Goal: Information Seeking & Learning: Learn about a topic

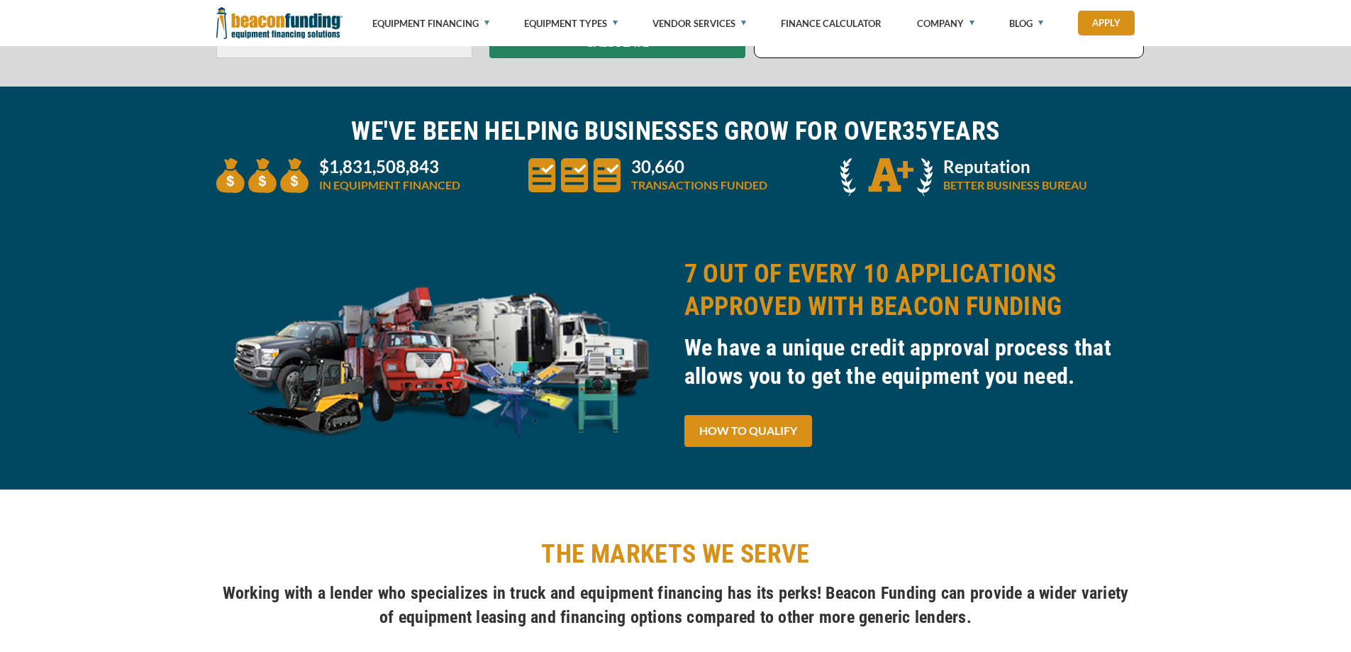
scroll to position [496, 0]
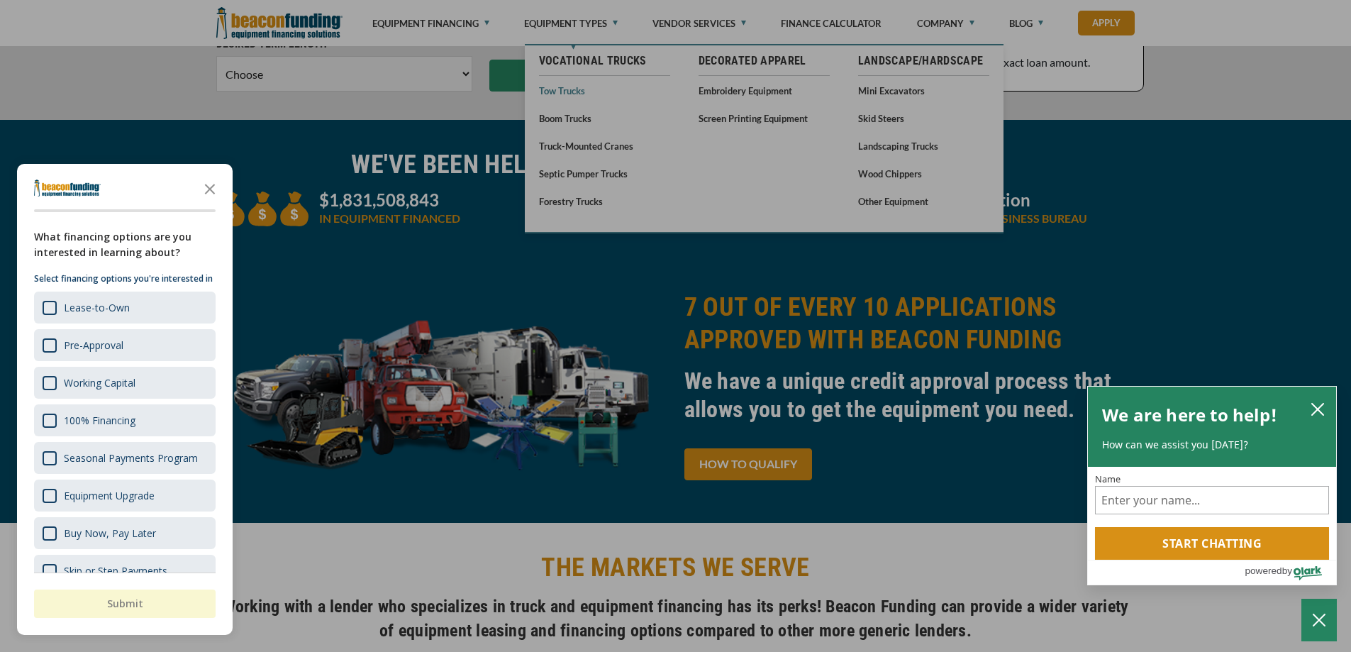
click at [557, 92] on div at bounding box center [675, 326] width 1351 height 652
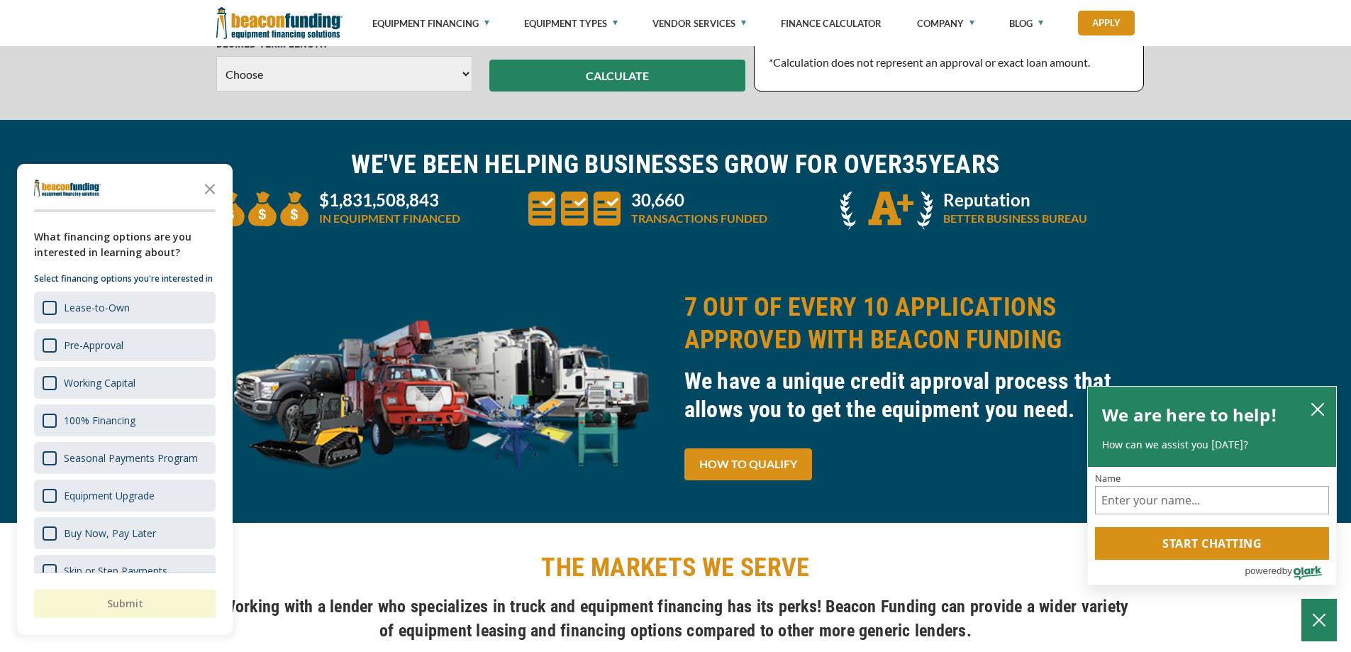
scroll to position [496, 0]
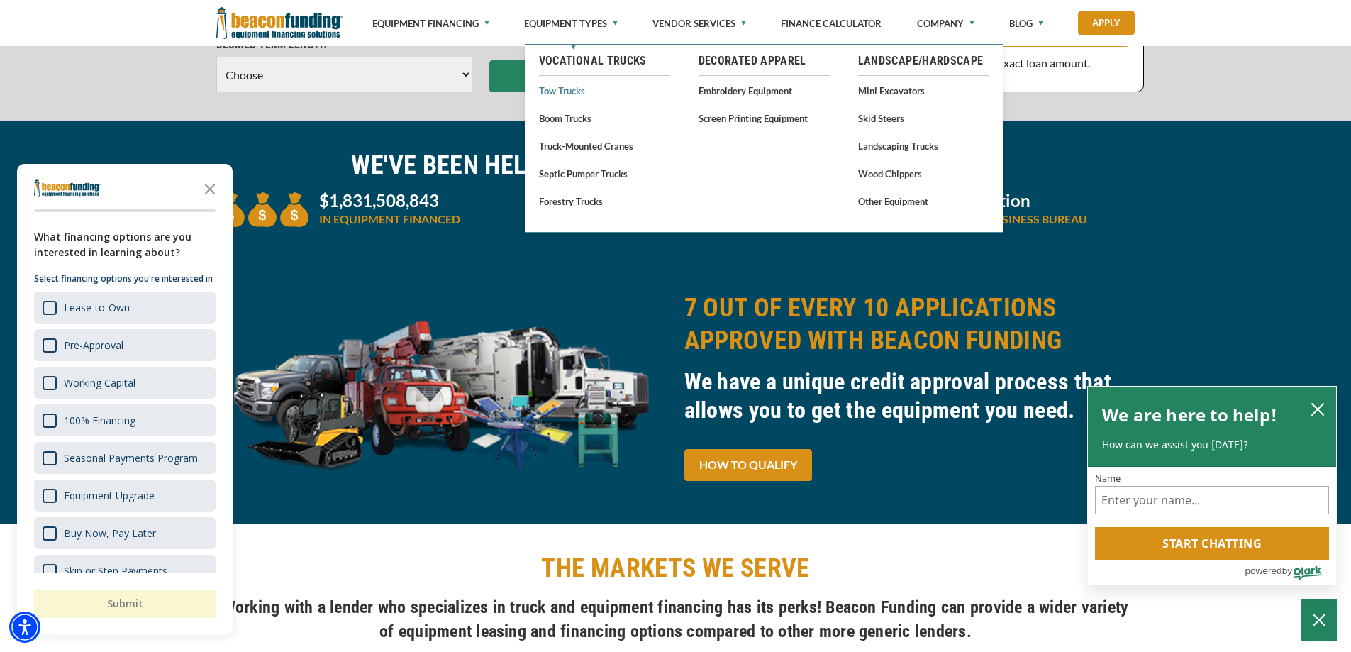
click at [573, 88] on link "Tow Trucks" at bounding box center [604, 91] width 131 height 18
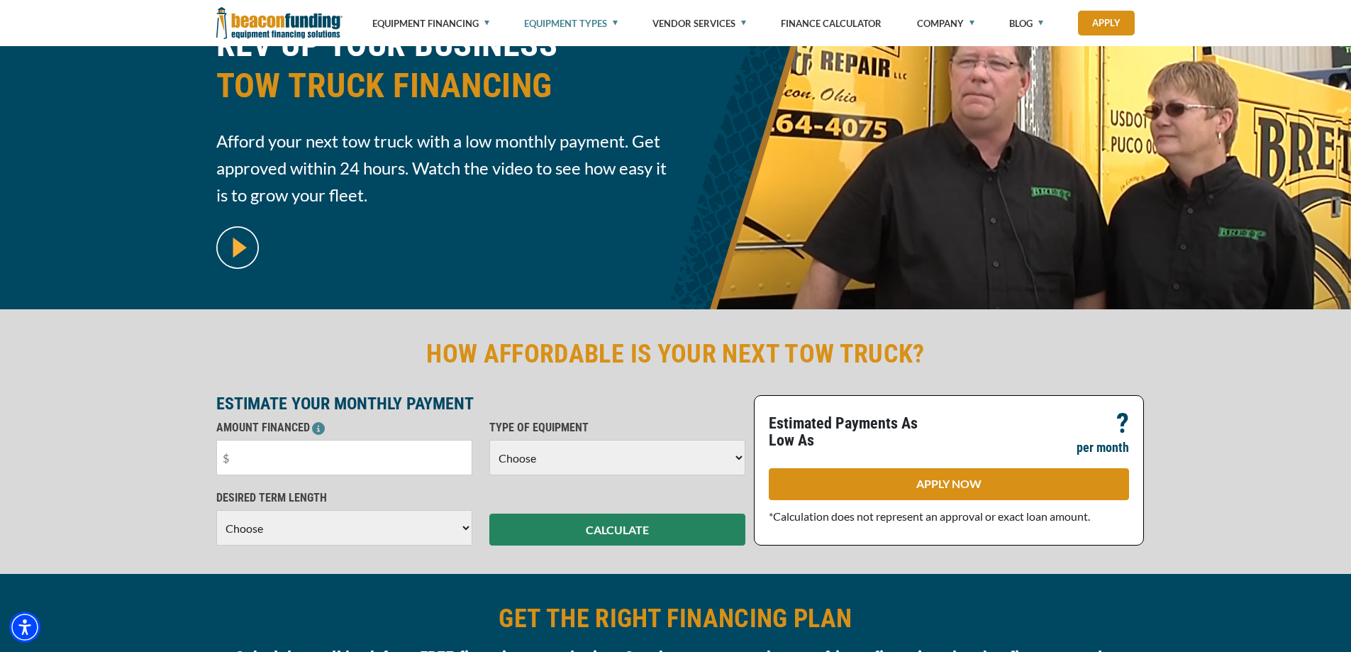
scroll to position [213, 0]
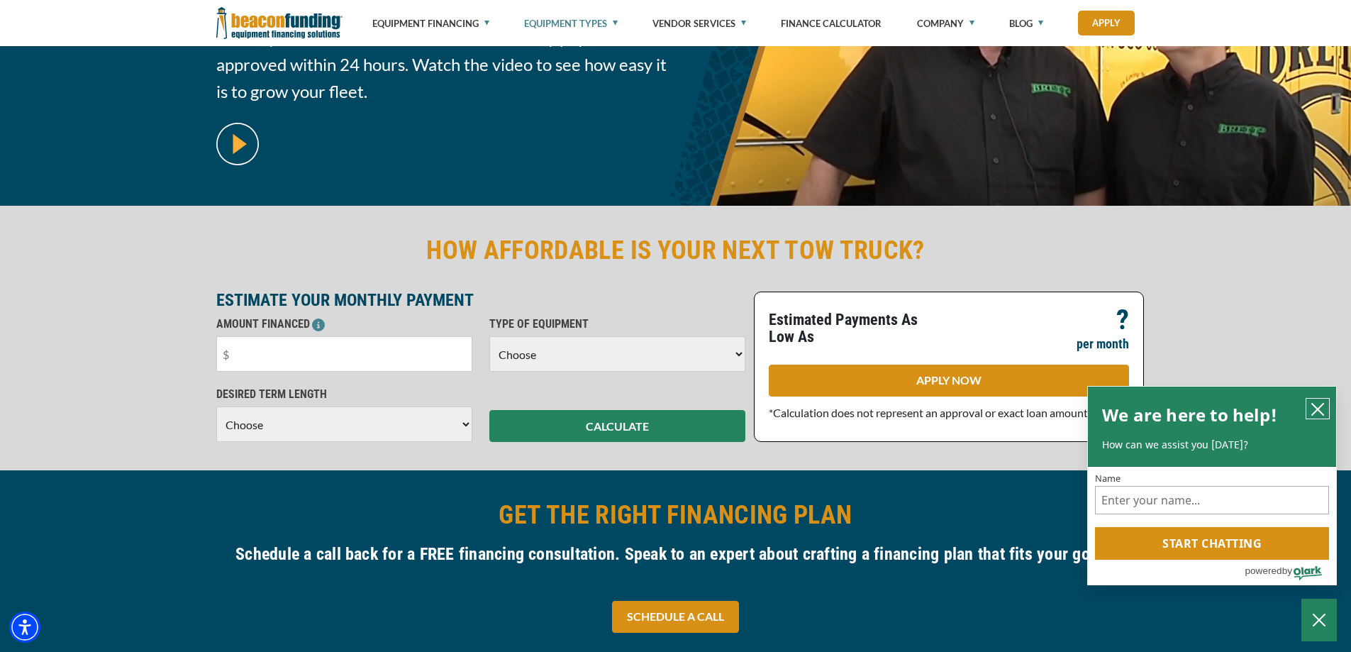
click at [1316, 404] on icon "close chatbox" at bounding box center [1318, 409] width 14 height 14
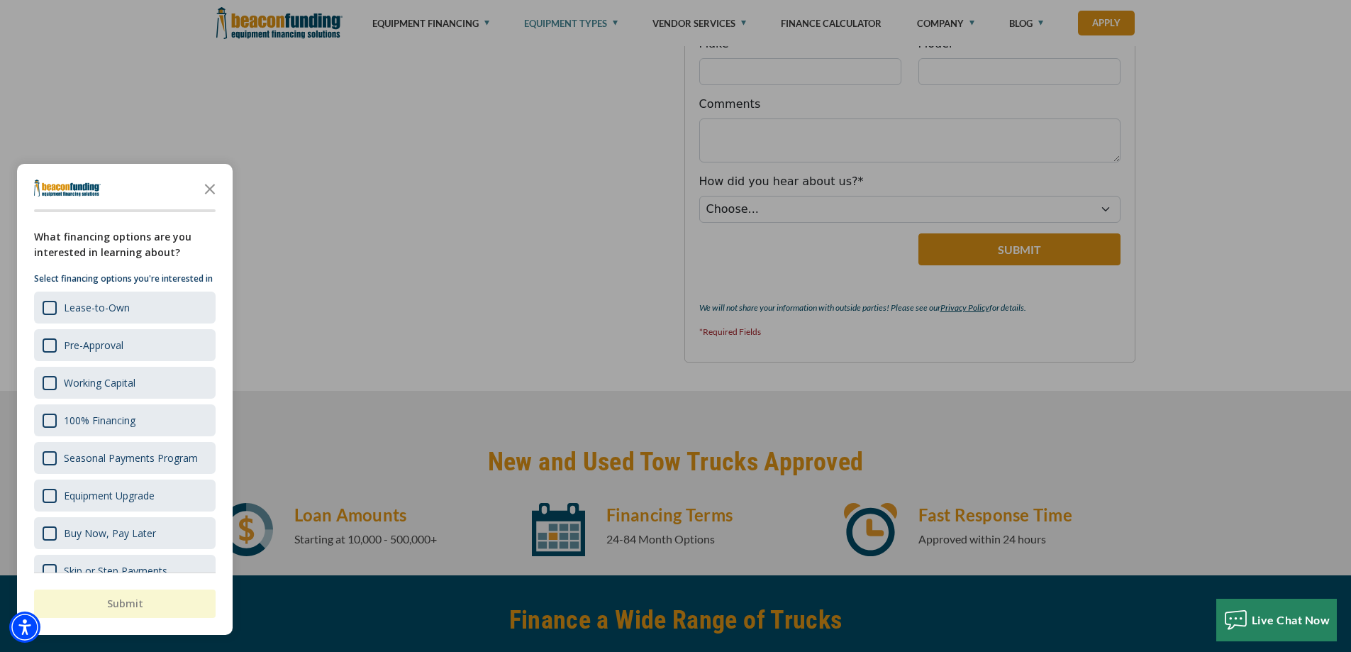
scroll to position [1489, 0]
click at [216, 189] on icon "Close the survey" at bounding box center [210, 188] width 28 height 28
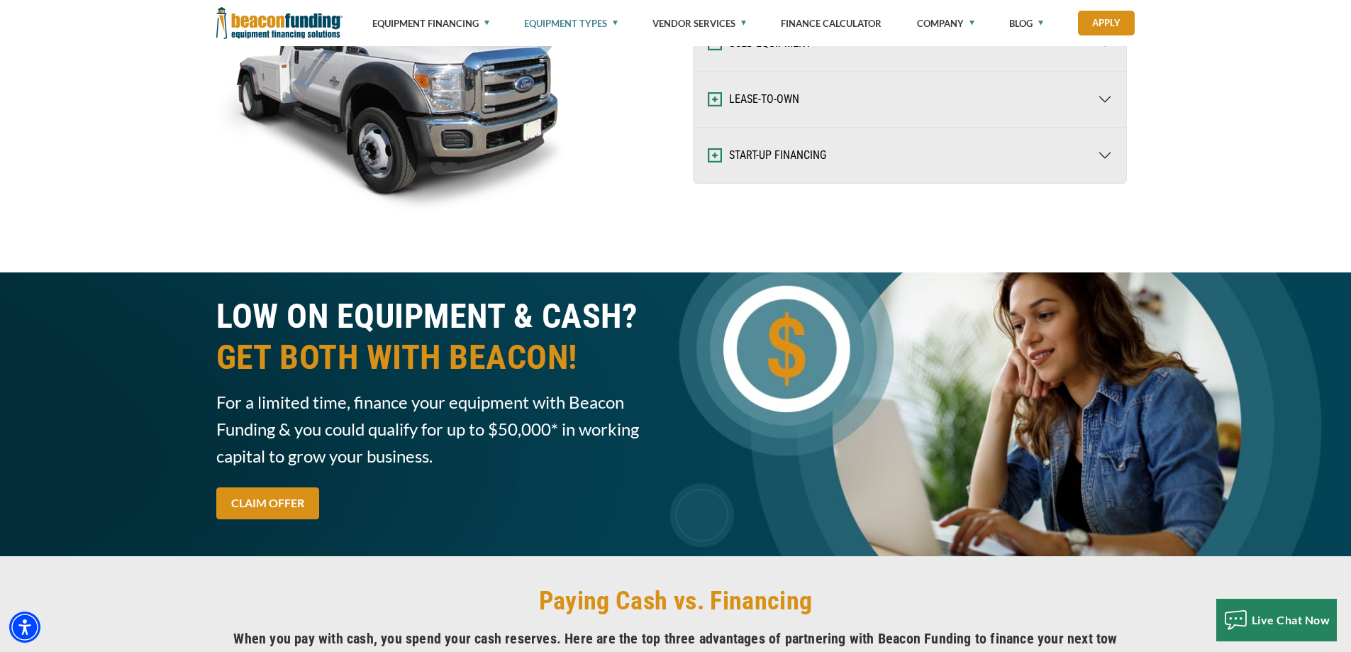
scroll to position [2241, 0]
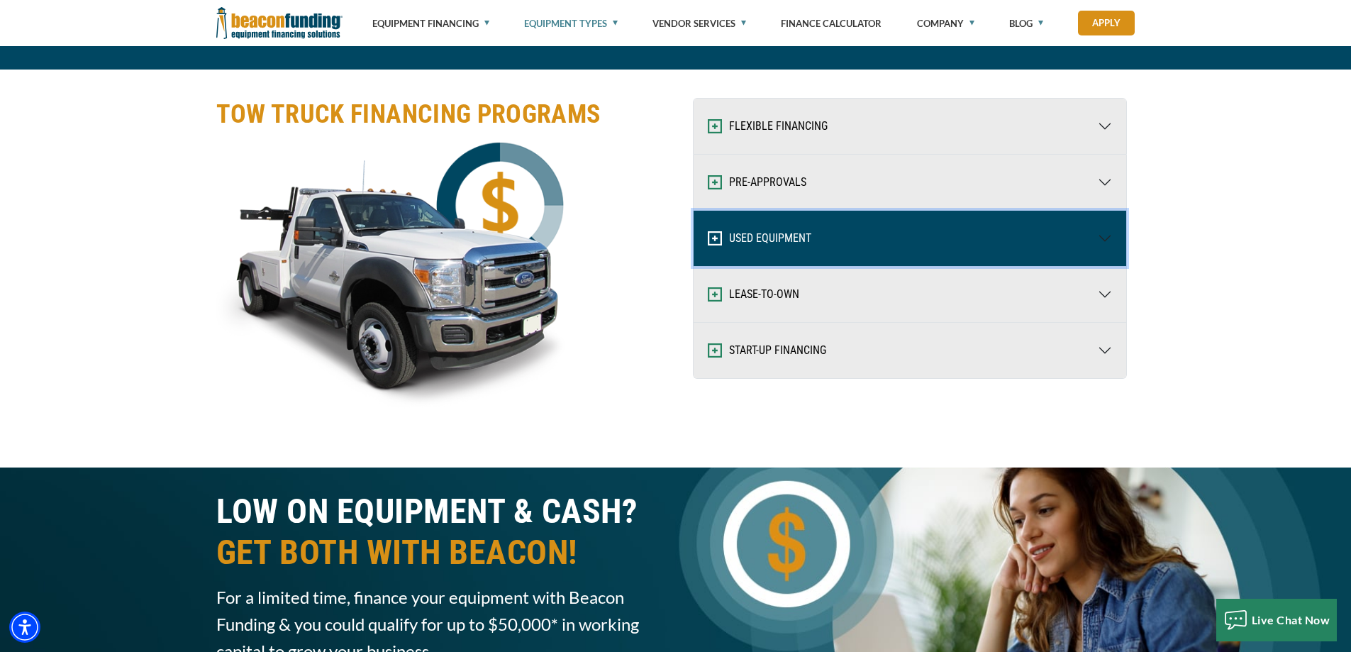
click at [755, 233] on button "USED EQUIPMENT" at bounding box center [910, 238] width 433 height 55
